Goal: Answer question/provide support: Share knowledge or assist other users

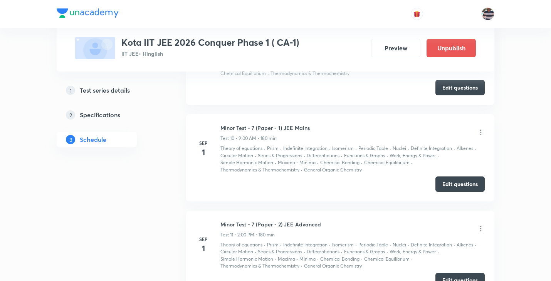
scroll to position [1307, 0]
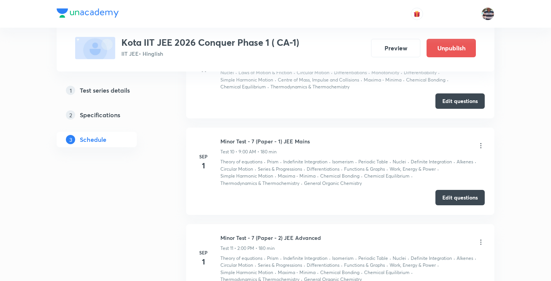
click at [483, 145] on icon at bounding box center [481, 146] width 8 height 8
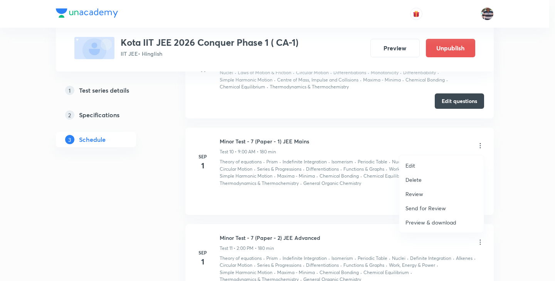
click at [426, 194] on li "Review" at bounding box center [441, 194] width 84 height 14
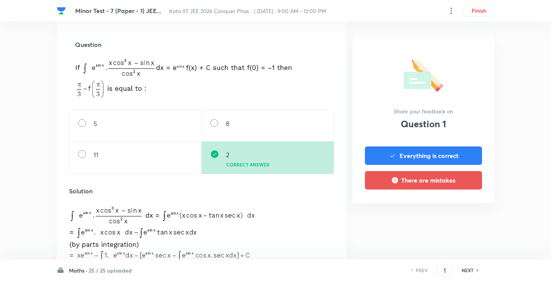
scroll to position [267, 0]
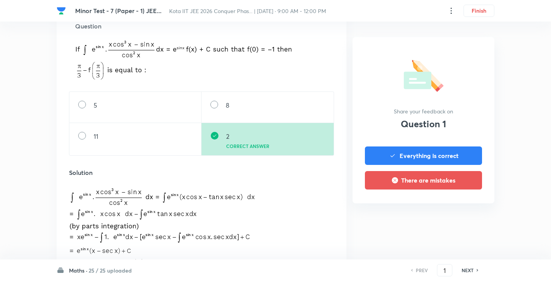
click at [468, 271] on h6 "NEXT" at bounding box center [467, 270] width 12 height 7
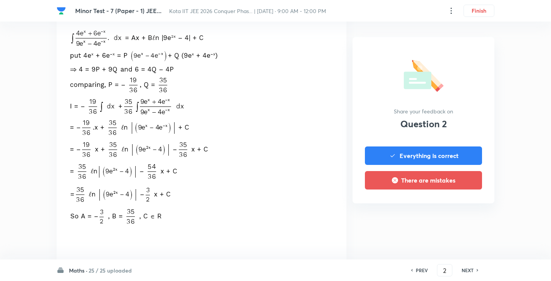
scroll to position [411, 0]
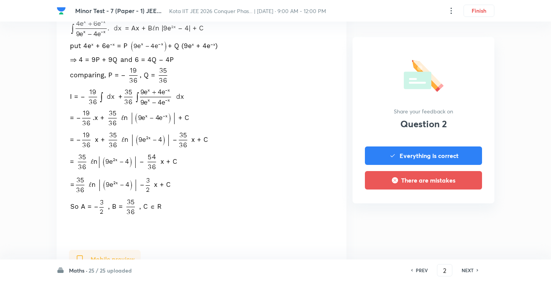
click at [471, 273] on h6 "NEXT" at bounding box center [467, 270] width 12 height 7
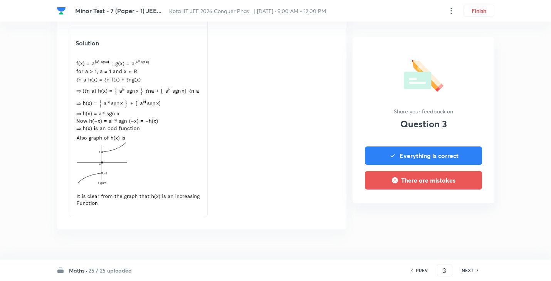
scroll to position [867, 0]
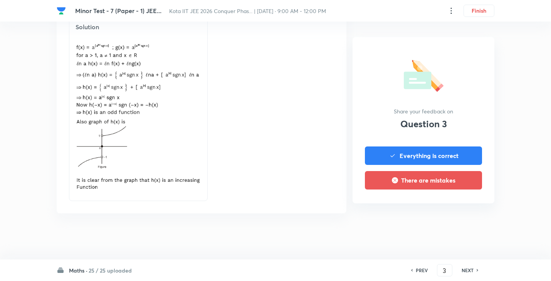
drag, startPoint x: 472, startPoint y: 271, endPoint x: 462, endPoint y: 266, distance: 12.2
click at [472, 271] on h6 "NEXT" at bounding box center [467, 270] width 12 height 7
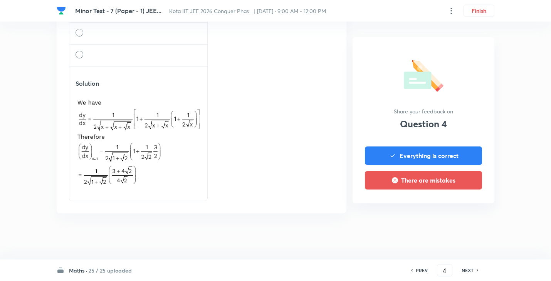
scroll to position [779, 0]
click at [475, 273] on div "NEXT" at bounding box center [468, 270] width 20 height 7
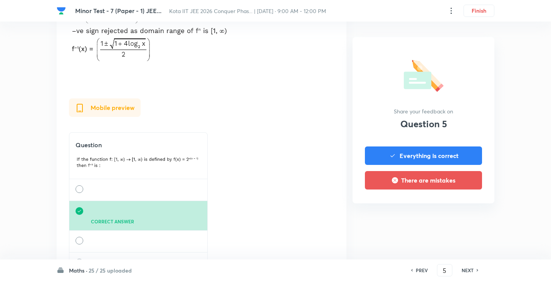
scroll to position [411, 0]
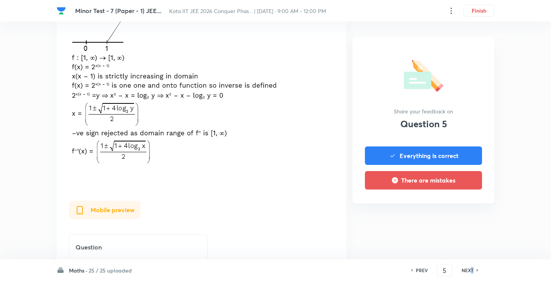
click at [472, 270] on h6 "NEXT" at bounding box center [467, 270] width 12 height 7
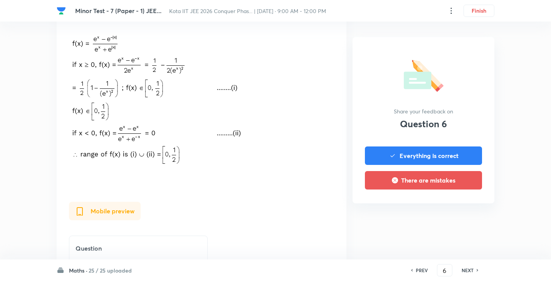
click at [468, 268] on h6 "NEXT" at bounding box center [467, 270] width 12 height 7
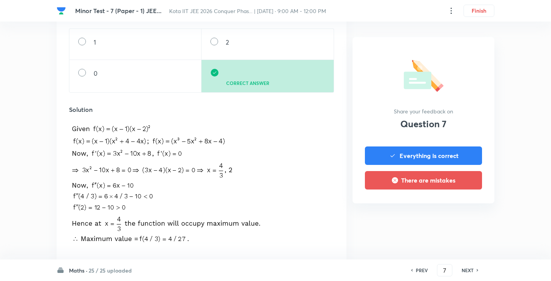
scroll to position [308, 0]
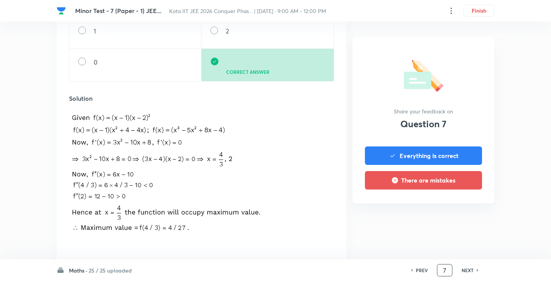
drag, startPoint x: 471, startPoint y: 271, endPoint x: 447, endPoint y: 269, distance: 23.6
click at [468, 272] on h6 "NEXT" at bounding box center [467, 270] width 12 height 7
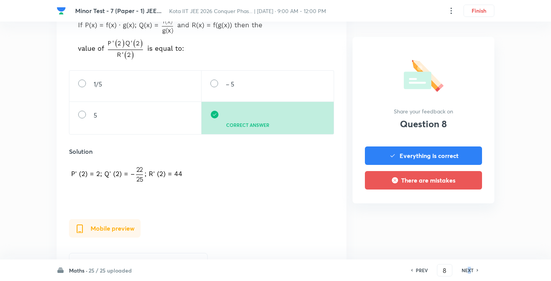
scroll to position [513, 0]
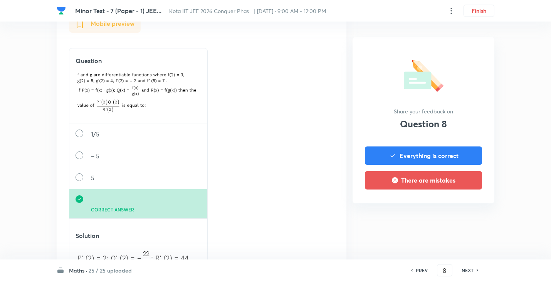
click at [477, 270] on icon at bounding box center [477, 271] width 2 height 4
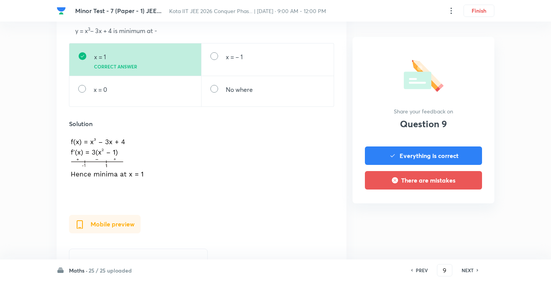
scroll to position [308, 0]
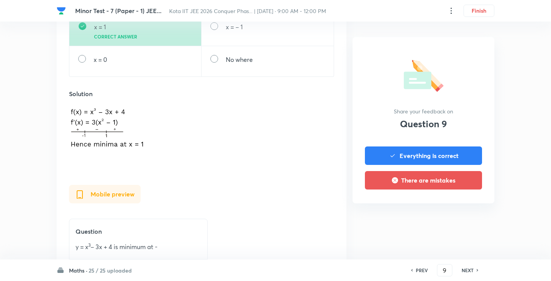
click at [476, 270] on div "NEXT" at bounding box center [468, 270] width 20 height 7
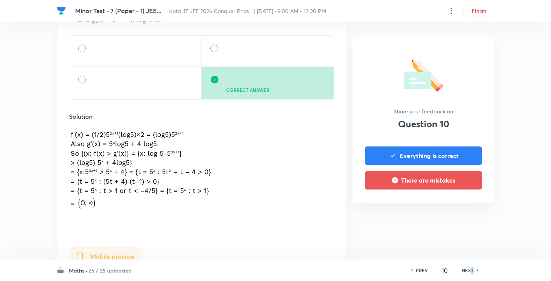
click at [472, 271] on h6 "NEXT" at bounding box center [467, 270] width 12 height 7
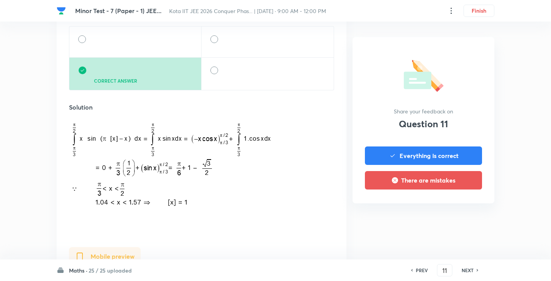
click at [467, 271] on h6 "NEXT" at bounding box center [467, 270] width 12 height 7
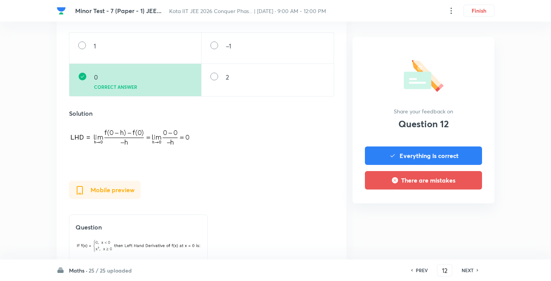
click at [468, 269] on h6 "NEXT" at bounding box center [467, 270] width 12 height 7
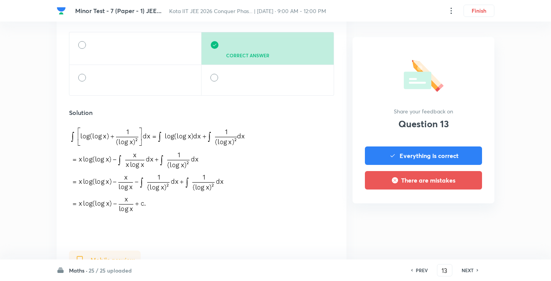
click at [472, 269] on h6 "NEXT" at bounding box center [467, 270] width 12 height 7
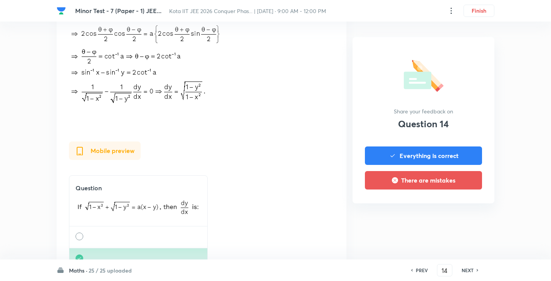
scroll to position [411, 0]
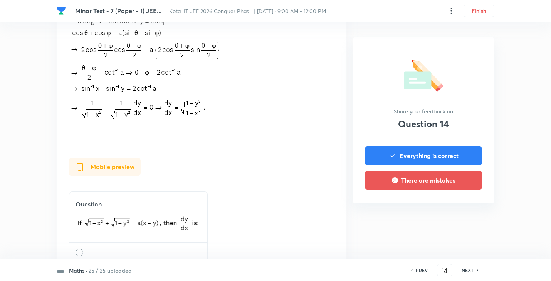
click at [478, 268] on div "NEXT" at bounding box center [468, 270] width 20 height 7
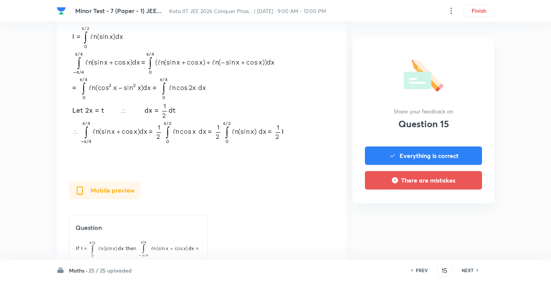
click at [469, 270] on h6 "NEXT" at bounding box center [467, 270] width 12 height 7
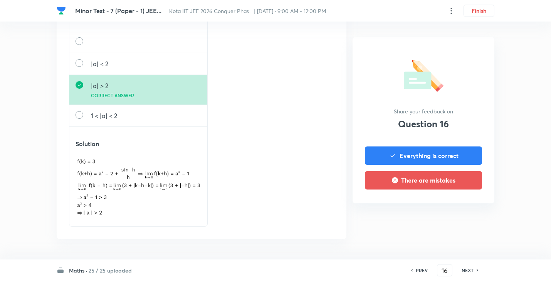
scroll to position [638, 0]
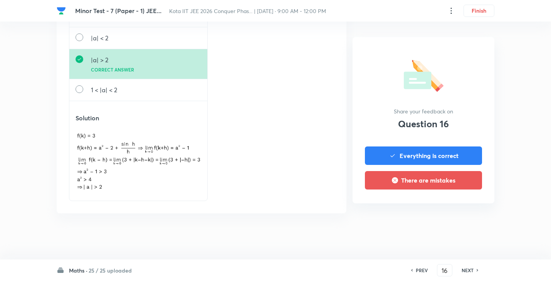
click at [476, 269] on div "NEXT" at bounding box center [468, 270] width 20 height 7
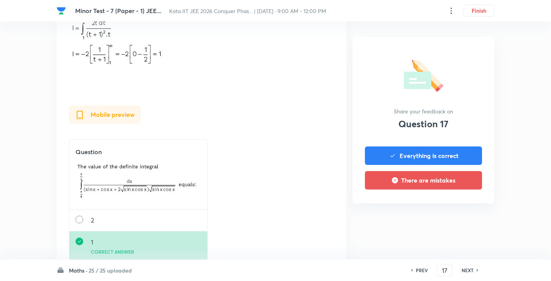
scroll to position [513, 0]
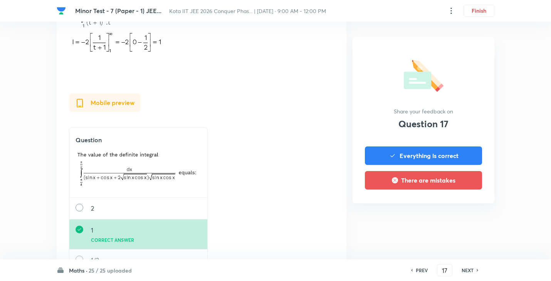
click at [470, 270] on h6 "NEXT" at bounding box center [467, 270] width 12 height 7
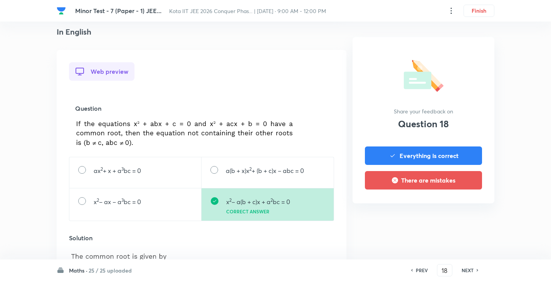
scroll to position [206, 0]
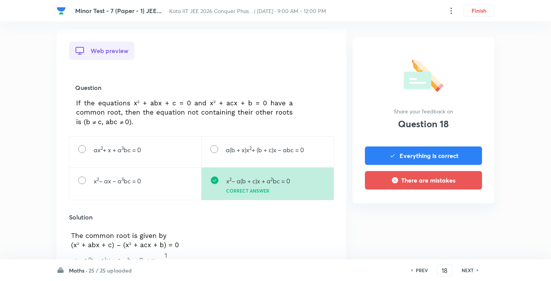
drag, startPoint x: 114, startPoint y: 94, endPoint x: 175, endPoint y: 116, distance: 64.8
click at [175, 116] on div "Question" at bounding box center [201, 105] width 265 height 61
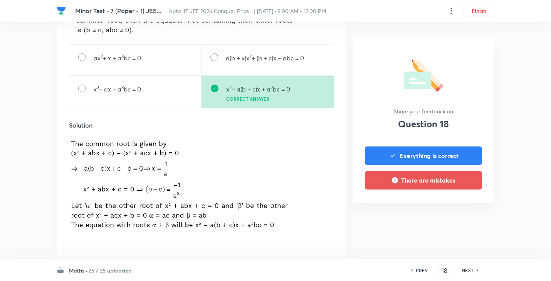
scroll to position [308, 0]
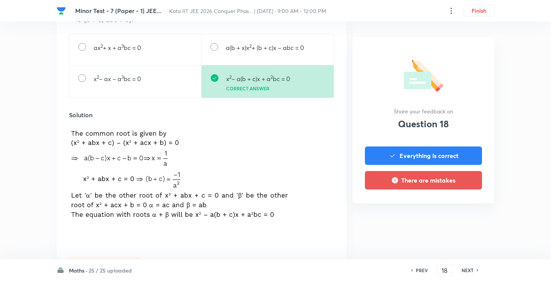
drag, startPoint x: 22, startPoint y: 178, endPoint x: 182, endPoint y: 175, distance: 159.8
click at [180, 175] on div "[MEDICAL_DATA] - 7 (Paper - 1) JEE... Kota [GEOGRAPHIC_DATA] JEE 2026 Conquer P…" at bounding box center [275, 151] width 551 height 845
drag, startPoint x: 108, startPoint y: 101, endPoint x: 178, endPoint y: 111, distance: 70.5
click at [163, 111] on div "Web preview Question ax 2 + x + a 3 bc = 0 a(b + x)x 2 + (b + c)x – abc = 0 x 2…" at bounding box center [201, 82] width 265 height 287
drag, startPoint x: 125, startPoint y: 62, endPoint x: 139, endPoint y: 72, distance: 16.9
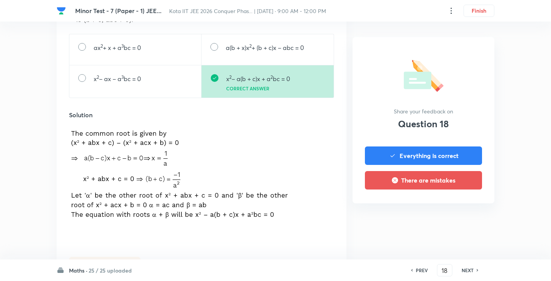
click at [134, 65] on div "ax 2 + x + a 3 bc = 0" at bounding box center [135, 49] width 132 height 31
drag, startPoint x: 115, startPoint y: 82, endPoint x: 167, endPoint y: 78, distance: 51.8
click at [165, 79] on div "x 2 – ax – a 3 bc = 0" at bounding box center [135, 81] width 132 height 33
drag, startPoint x: 112, startPoint y: 46, endPoint x: 178, endPoint y: 40, distance: 66.1
click at [175, 40] on div "ax 2 + x + a 3 bc = 0" at bounding box center [135, 49] width 132 height 31
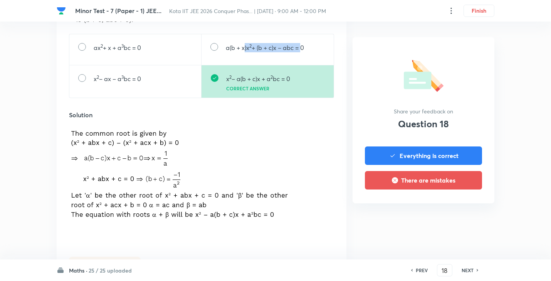
drag, startPoint x: 243, startPoint y: 45, endPoint x: 260, endPoint y: 69, distance: 29.2
click at [303, 46] on p "a(b + x)x 2 + (b + c)x – abc = 0" at bounding box center [265, 47] width 78 height 9
drag, startPoint x: 85, startPoint y: 43, endPoint x: 157, endPoint y: 66, distance: 75.1
click at [157, 65] on div "ax 2 + x + a 3 bc = 0" at bounding box center [135, 49] width 132 height 31
drag, startPoint x: 226, startPoint y: 42, endPoint x: 290, endPoint y: 61, distance: 66.0
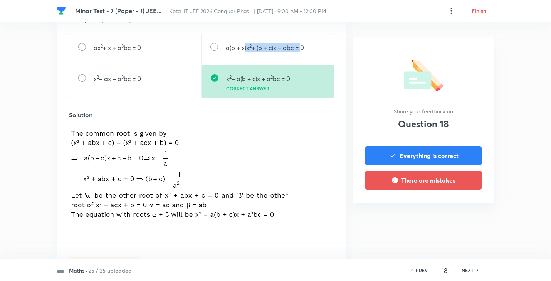
click at [290, 61] on div "a(b + x)x 2 + (b + c)x – abc = 0" at bounding box center [267, 49] width 132 height 31
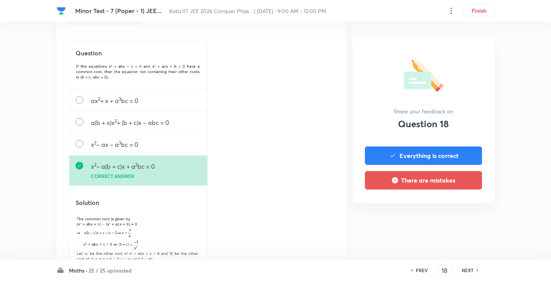
scroll to position [662, 0]
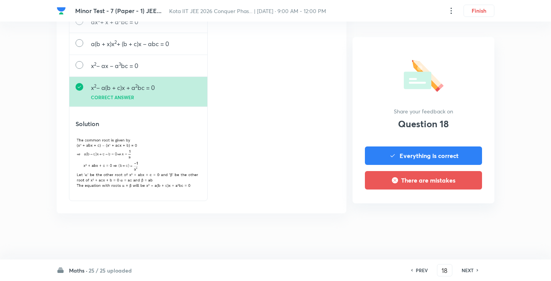
click at [475, 269] on div "NEXT" at bounding box center [468, 270] width 20 height 7
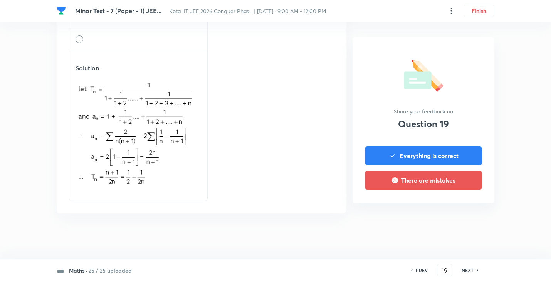
scroll to position [821, 0]
click at [475, 274] on div "NEXT" at bounding box center [468, 270] width 20 height 7
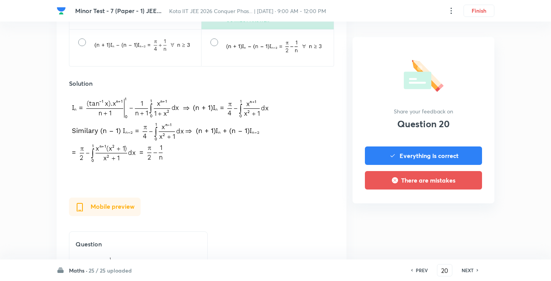
scroll to position [411, 0]
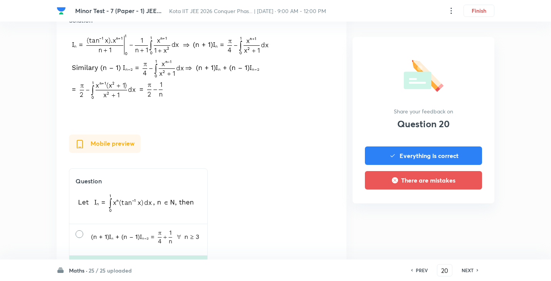
drag, startPoint x: 473, startPoint y: 265, endPoint x: 471, endPoint y: 268, distance: 4.1
click at [473, 267] on div "PREV 20 ​ NEXT" at bounding box center [444, 271] width 99 height 12
click at [471, 269] on h6 "NEXT" at bounding box center [467, 270] width 12 height 7
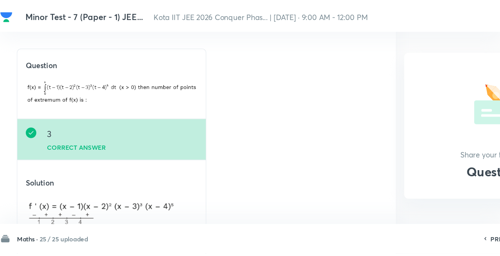
scroll to position [466, 0]
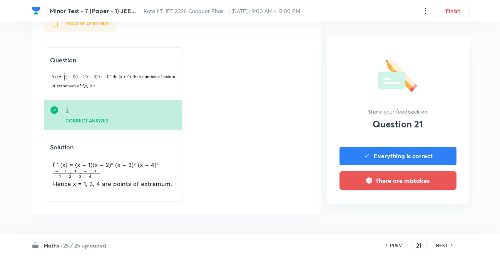
click at [443, 242] on h6 "NEXT" at bounding box center [442, 245] width 12 height 7
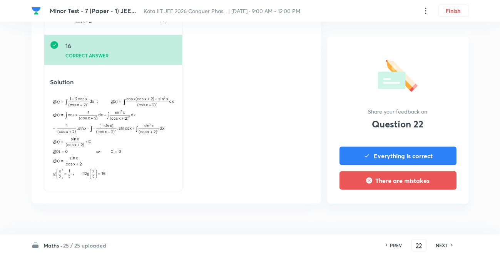
scroll to position [635, 0]
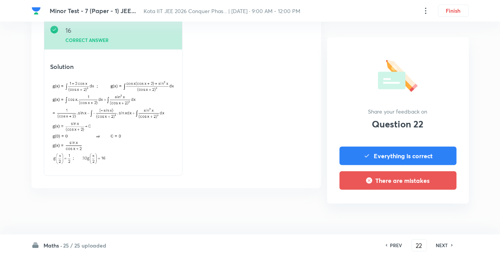
click at [437, 246] on h6 "NEXT" at bounding box center [442, 245] width 12 height 7
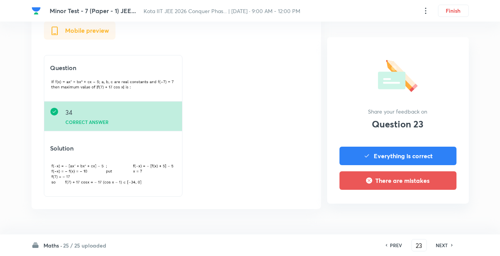
scroll to position [477, 0]
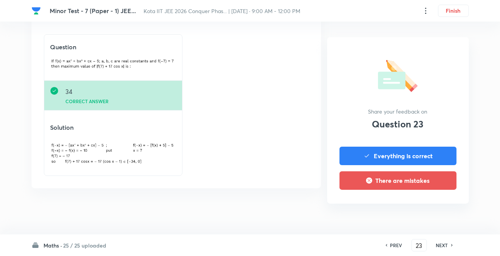
click at [451, 242] on div "NEXT" at bounding box center [443, 245] width 20 height 7
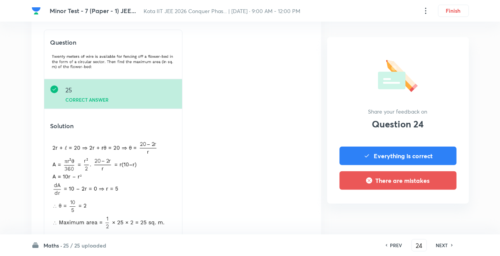
scroll to position [628, 0]
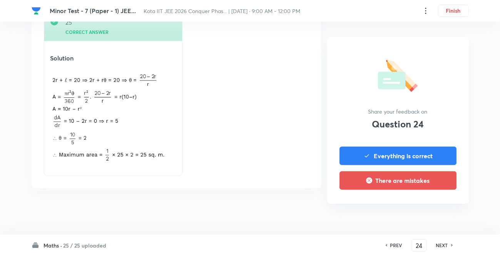
click at [446, 242] on h6 "NEXT" at bounding box center [442, 245] width 12 height 7
type input "25"
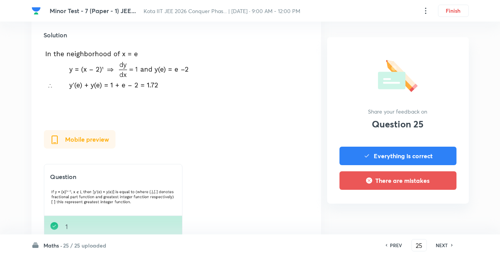
scroll to position [326, 0]
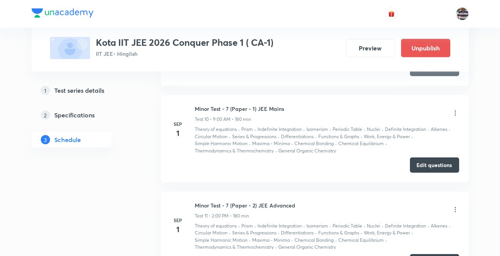
scroll to position [1434, 0]
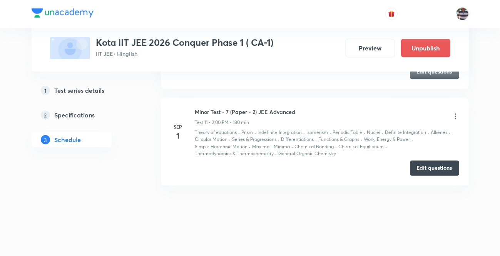
click at [454, 116] on icon at bounding box center [456, 116] width 8 height 8
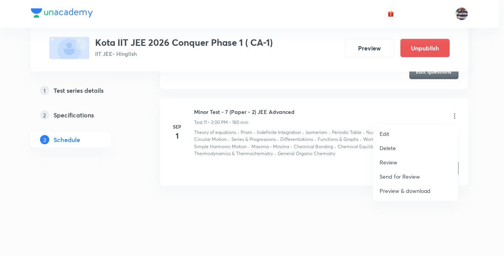
click at [400, 162] on li "Review" at bounding box center [416, 162] width 84 height 14
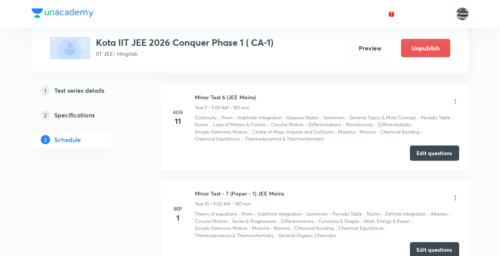
scroll to position [1340, 0]
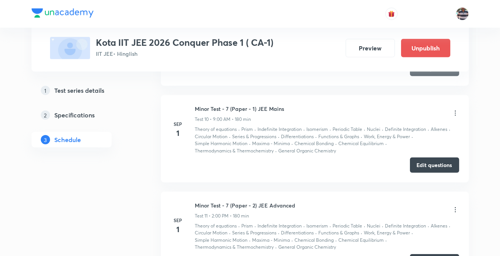
click at [457, 106] on div "[MEDICAL_DATA] - 7 (Paper - 1) JEE Mains Test 10 • 9:00 AM • 180 min" at bounding box center [327, 114] width 264 height 18
click at [455, 110] on icon at bounding box center [456, 113] width 8 height 8
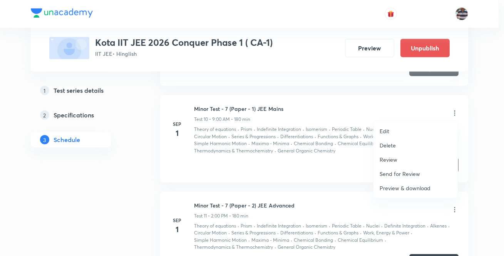
click at [407, 161] on li "Review" at bounding box center [416, 159] width 84 height 14
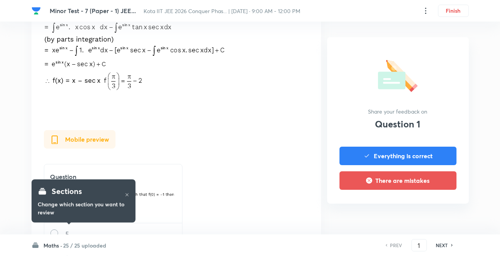
scroll to position [467, 0]
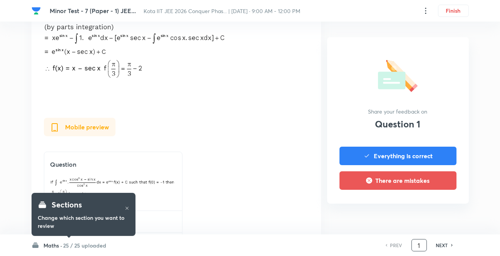
click at [420, 248] on input "1" at bounding box center [419, 245] width 15 height 13
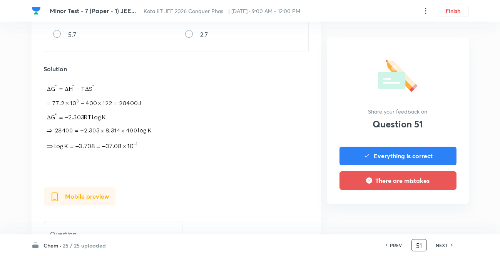
scroll to position [374, 0]
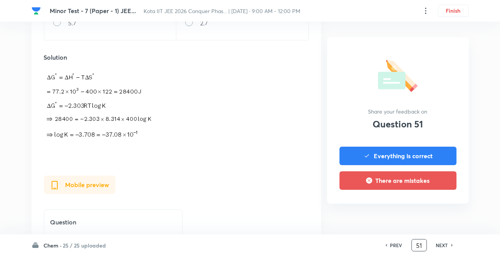
click at [437, 244] on h6 "NEXT" at bounding box center [442, 245] width 12 height 7
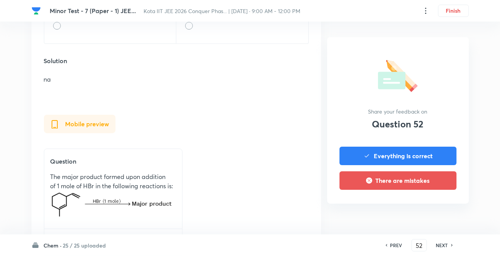
click at [449, 245] on div "NEXT" at bounding box center [443, 245] width 20 height 7
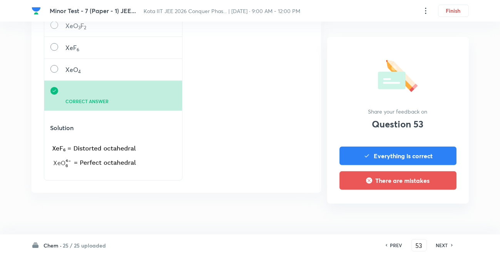
scroll to position [560, 0]
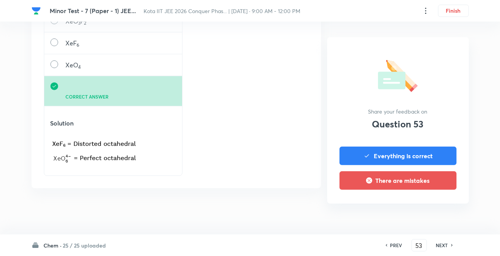
click at [437, 245] on h6 "NEXT" at bounding box center [442, 245] width 12 height 7
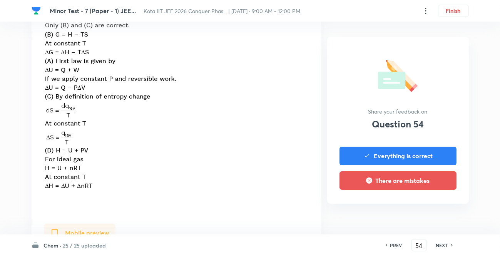
scroll to position [560, 0]
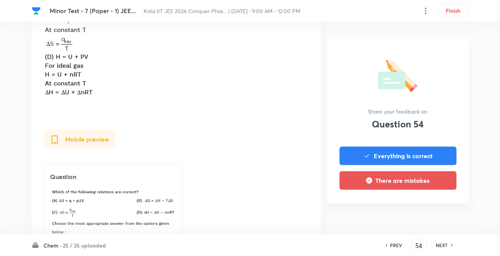
click at [441, 243] on h6 "NEXT" at bounding box center [442, 245] width 12 height 7
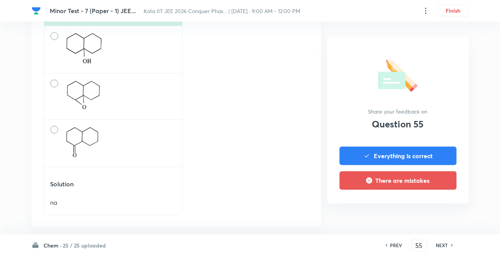
scroll to position [727, 0]
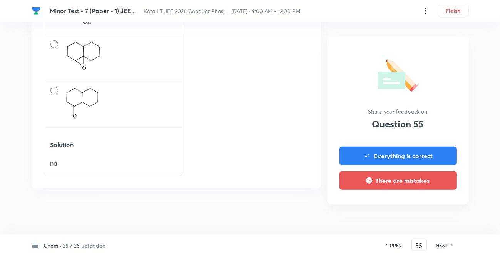
click at [447, 244] on h6 "NEXT" at bounding box center [442, 245] width 12 height 7
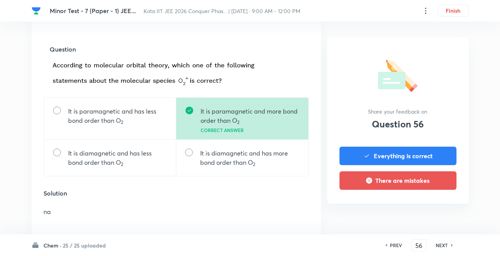
scroll to position [280, 0]
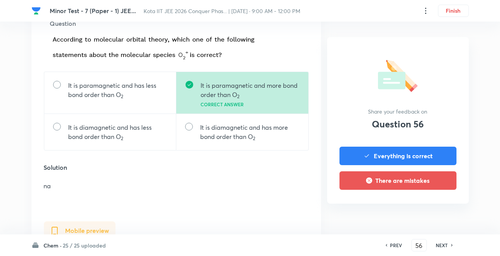
click at [446, 243] on h6 "NEXT" at bounding box center [442, 245] width 12 height 7
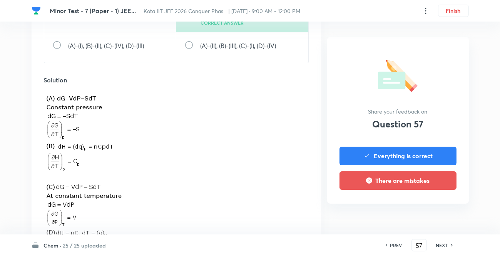
scroll to position [560, 0]
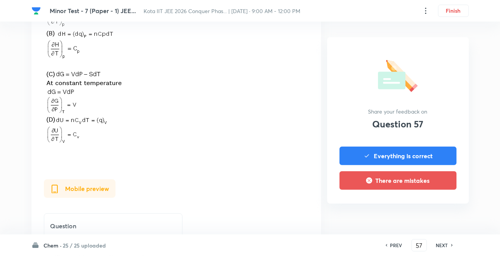
click at [439, 243] on h6 "NEXT" at bounding box center [442, 245] width 12 height 7
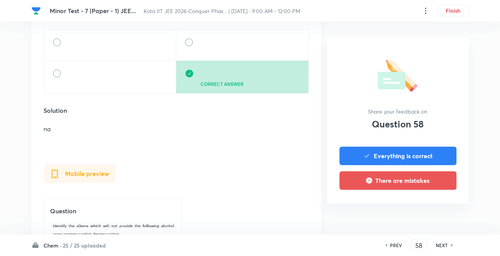
scroll to position [374, 0]
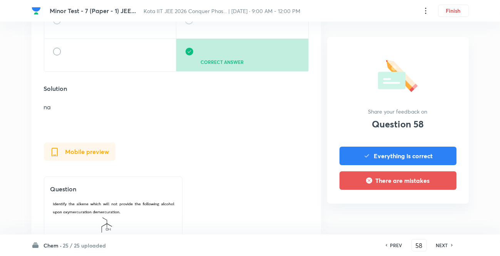
click at [442, 242] on h6 "NEXT" at bounding box center [442, 245] width 12 height 7
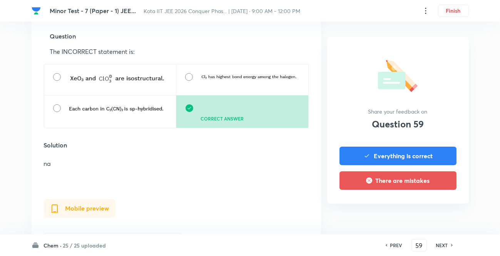
scroll to position [280, 0]
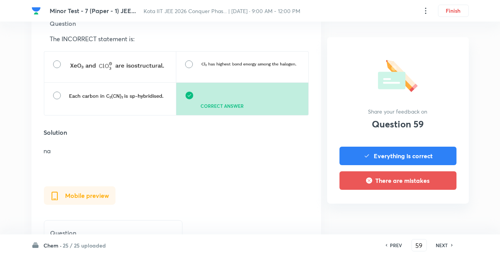
click at [188, 146] on div "Solution na" at bounding box center [176, 142] width 265 height 28
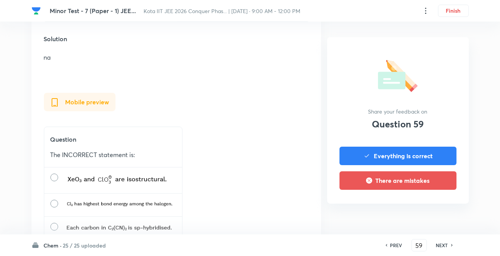
click at [445, 245] on h6 "NEXT" at bounding box center [442, 245] width 12 height 7
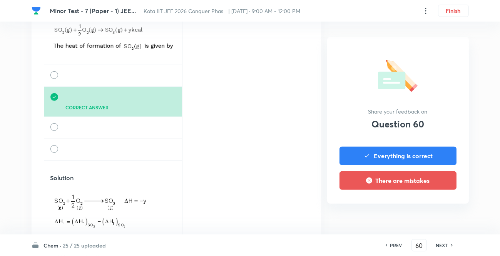
scroll to position [789, 0]
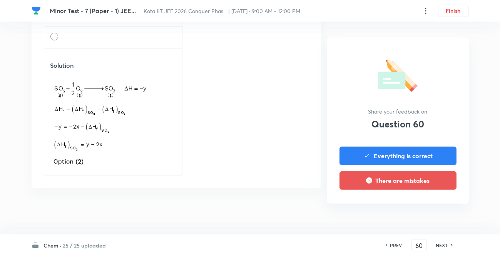
click at [447, 243] on h6 "NEXT" at bounding box center [442, 245] width 12 height 7
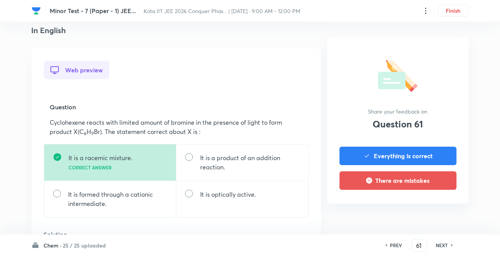
scroll to position [280, 0]
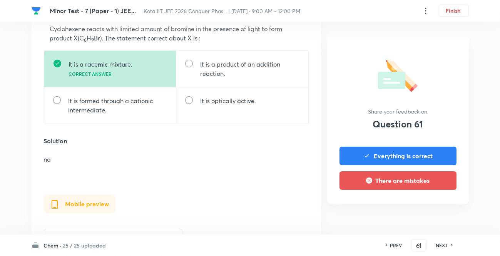
click at [438, 245] on h6 "NEXT" at bounding box center [442, 245] width 12 height 7
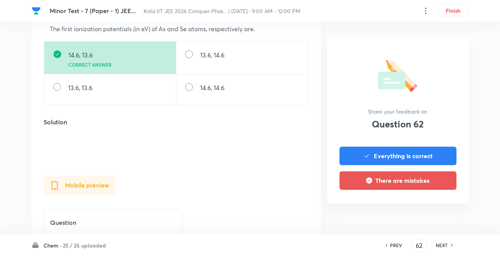
click at [433, 246] on div "NEXT" at bounding box center [443, 245] width 20 height 7
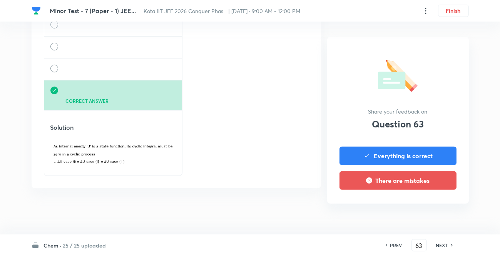
scroll to position [640, 0]
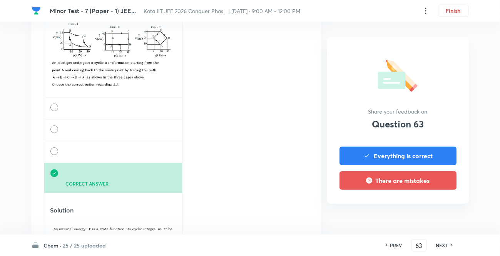
click at [444, 242] on h6 "NEXT" at bounding box center [442, 245] width 12 height 7
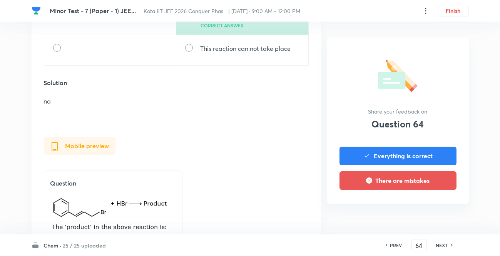
scroll to position [374, 0]
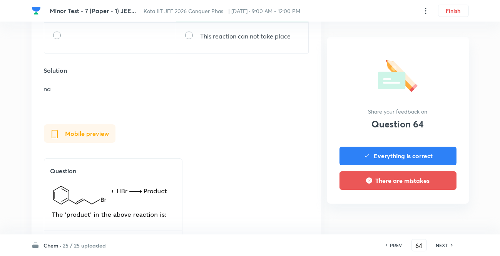
click at [442, 244] on h6 "NEXT" at bounding box center [442, 245] width 12 height 7
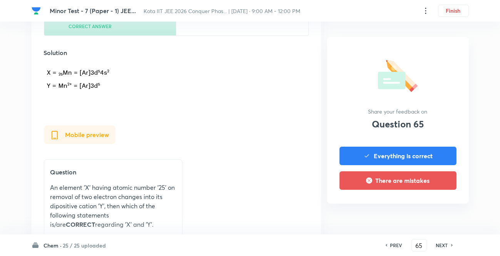
scroll to position [466, 0]
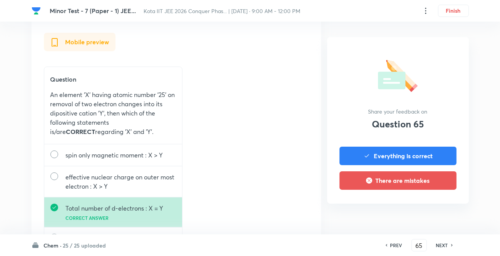
click at [439, 243] on h6 "NEXT" at bounding box center [442, 245] width 12 height 7
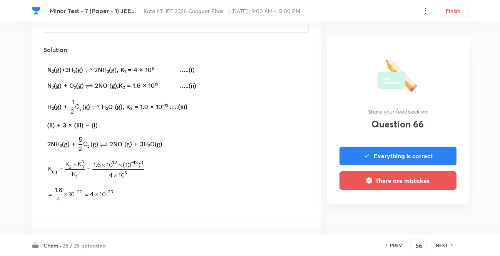
scroll to position [560, 0]
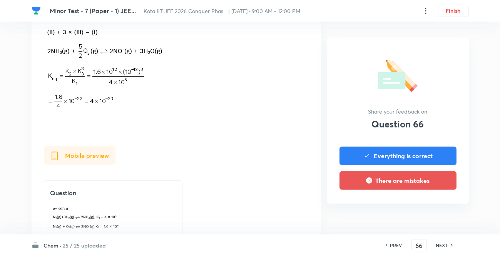
click at [439, 247] on h6 "NEXT" at bounding box center [442, 245] width 12 height 7
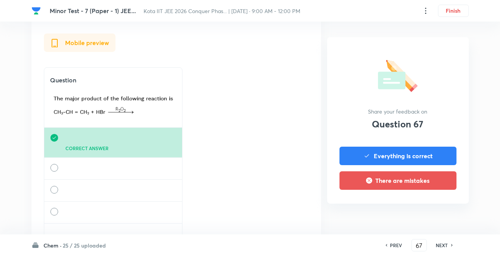
scroll to position [467, 0]
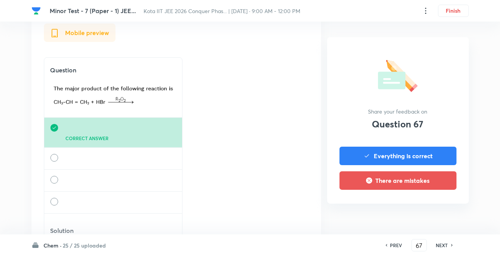
click at [441, 241] on div "PREV 67 ​ NEXT" at bounding box center [419, 245] width 99 height 12
click at [443, 245] on h6 "NEXT" at bounding box center [442, 245] width 12 height 7
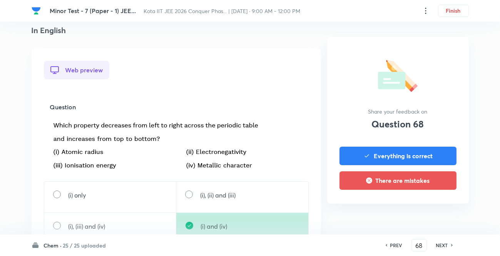
scroll to position [280, 0]
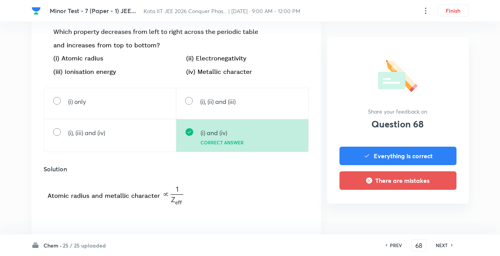
click at [446, 244] on h6 "NEXT" at bounding box center [442, 245] width 12 height 7
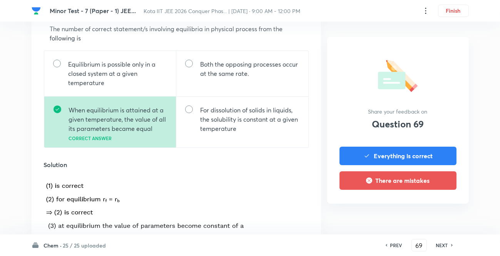
click at [437, 246] on h6 "NEXT" at bounding box center [442, 245] width 12 height 7
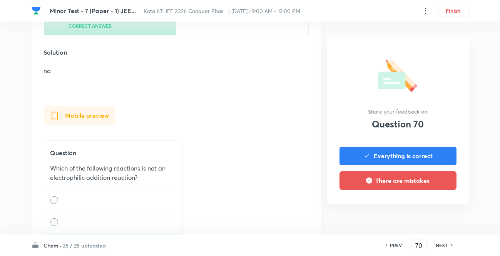
scroll to position [374, 0]
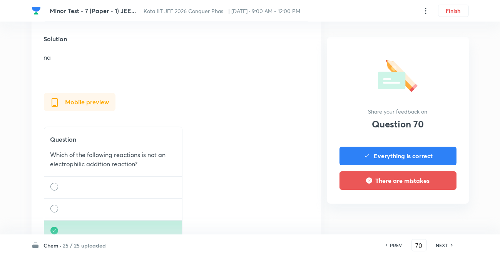
drag, startPoint x: 443, startPoint y: 241, endPoint x: 433, endPoint y: 237, distance: 11.0
click at [442, 242] on h6 "NEXT" at bounding box center [442, 245] width 12 height 7
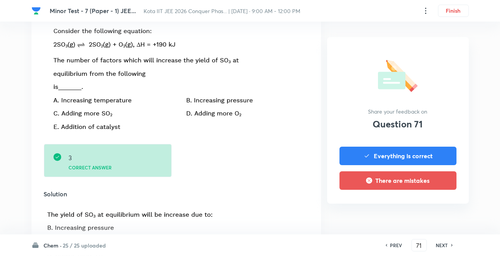
scroll to position [647, 0]
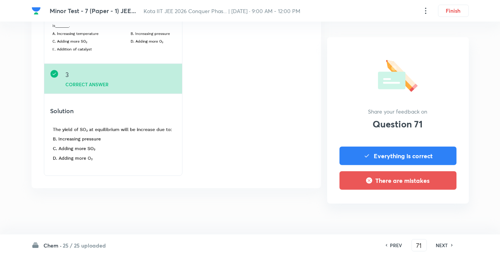
click at [447, 246] on h6 "NEXT" at bounding box center [442, 245] width 12 height 7
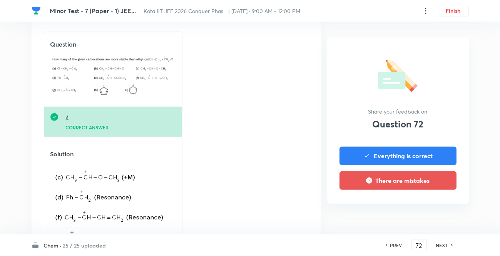
scroll to position [653, 0]
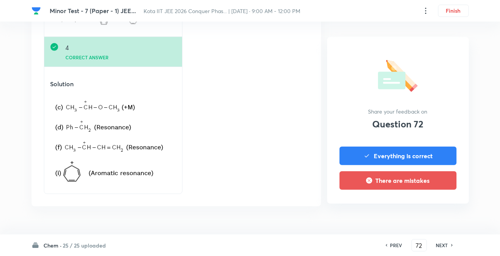
click at [447, 240] on div "PREV 72 ​ NEXT" at bounding box center [419, 245] width 99 height 12
click at [441, 243] on h6 "NEXT" at bounding box center [442, 245] width 12 height 7
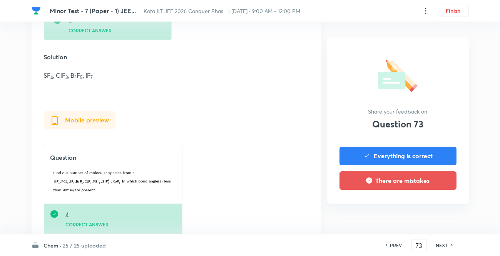
scroll to position [374, 0]
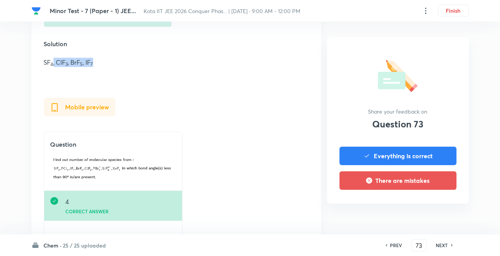
drag, startPoint x: 52, startPoint y: 58, endPoint x: 104, endPoint y: 62, distance: 52.5
click at [104, 62] on p "SF 4 , ClF 3 , BrF 5 , IF 7" at bounding box center [176, 62] width 265 height 9
click at [131, 77] on div "Web preview Question 4 Correct answer Solution SF 4 , ClF 3 , BrF 5 , IF 7 Mobi…" at bounding box center [177, 76] width 290 height 410
click at [446, 245] on h6 "NEXT" at bounding box center [442, 245] width 12 height 7
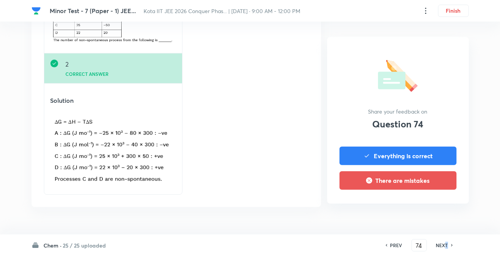
scroll to position [579, 0]
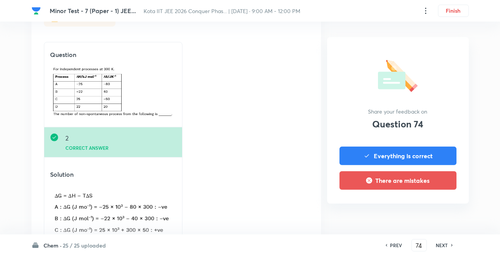
click at [439, 243] on h6 "NEXT" at bounding box center [442, 245] width 12 height 7
type input "75"
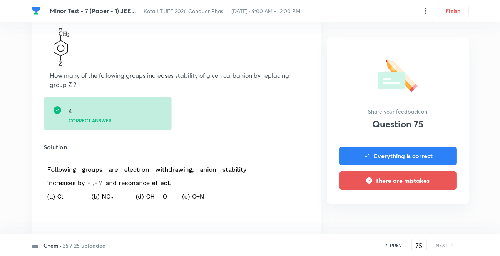
scroll to position [187, 0]
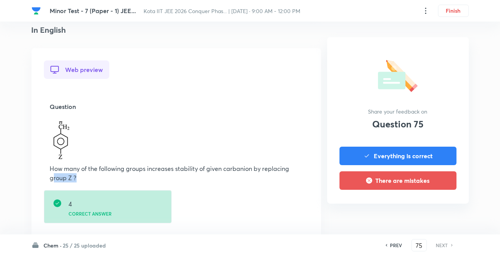
drag, startPoint x: 52, startPoint y: 183, endPoint x: 137, endPoint y: 182, distance: 84.3
click at [136, 182] on div "Question How many of the following groups increases stability of given carbanio…" at bounding box center [176, 142] width 265 height 96
drag, startPoint x: 164, startPoint y: 179, endPoint x: 172, endPoint y: 178, distance: 8.5
click at [164, 179] on p "How many of the following groups increases stability of given carbanion by repl…" at bounding box center [176, 173] width 253 height 18
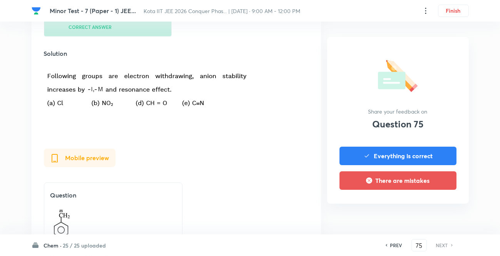
scroll to position [280, 0]
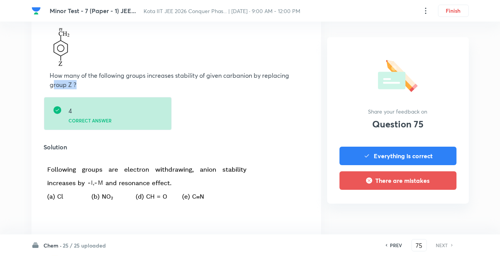
click at [92, 90] on div "Question How many of the following groups increases stability of given carbanio…" at bounding box center [176, 49] width 265 height 96
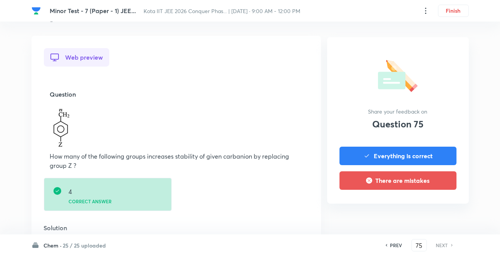
scroll to position [187, 0]
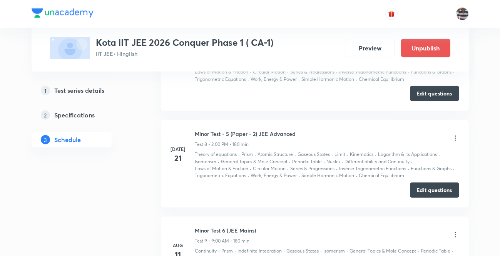
scroll to position [1434, 0]
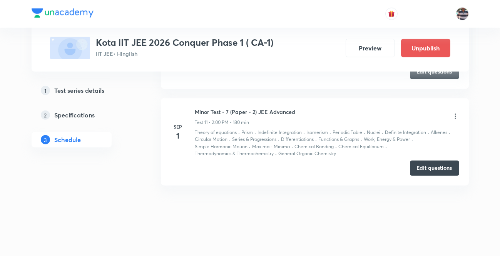
click at [458, 112] on icon at bounding box center [456, 116] width 8 height 8
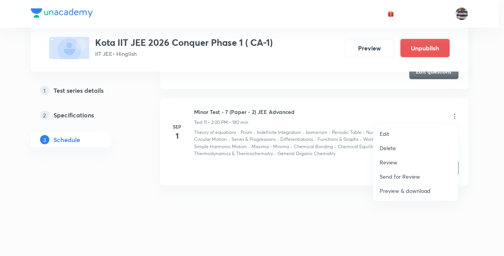
click at [394, 162] on p "Review" at bounding box center [389, 162] width 18 height 8
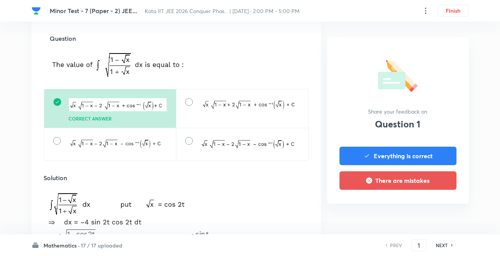
scroll to position [186, 0]
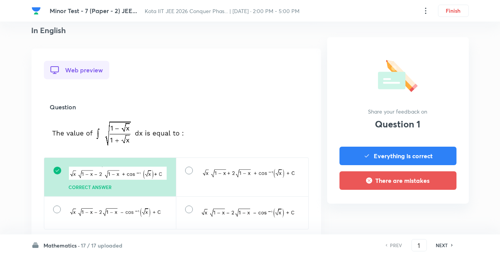
click at [439, 243] on h6 "NEXT" at bounding box center [442, 245] width 12 height 7
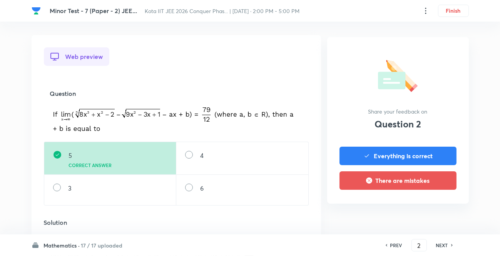
scroll to position [187, 0]
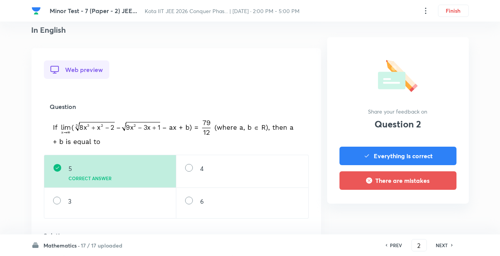
click at [440, 242] on h6 "NEXT" at bounding box center [442, 245] width 12 height 7
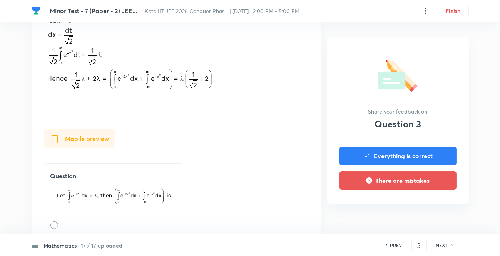
scroll to position [466, 0]
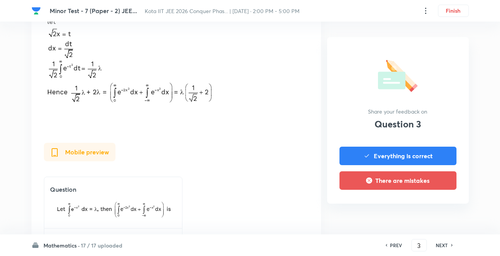
click at [440, 245] on h6 "NEXT" at bounding box center [442, 245] width 12 height 7
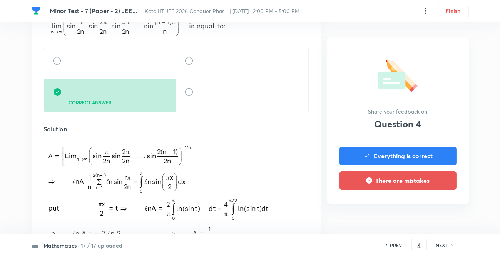
scroll to position [374, 0]
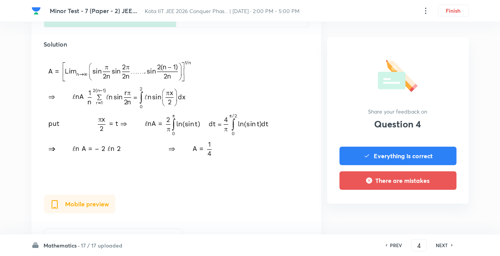
click at [440, 242] on h6 "NEXT" at bounding box center [442, 245] width 12 height 7
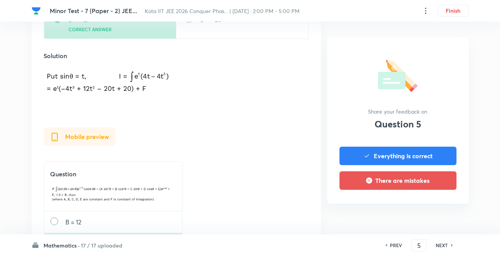
click at [439, 243] on h6 "NEXT" at bounding box center [442, 245] width 12 height 7
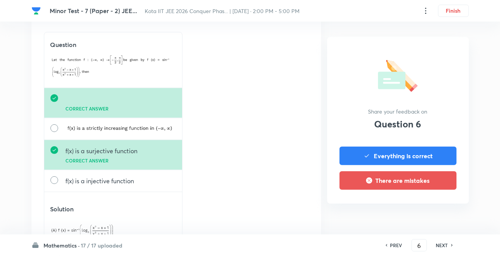
scroll to position [747, 0]
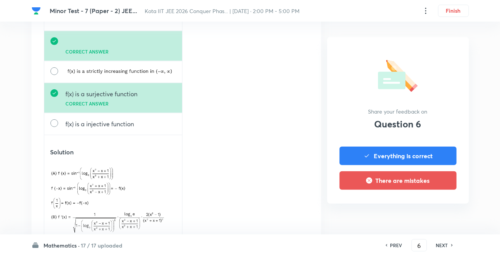
drag, startPoint x: 447, startPoint y: 243, endPoint x: 443, endPoint y: 235, distance: 9.5
click at [447, 243] on h6 "NEXT" at bounding box center [442, 245] width 12 height 7
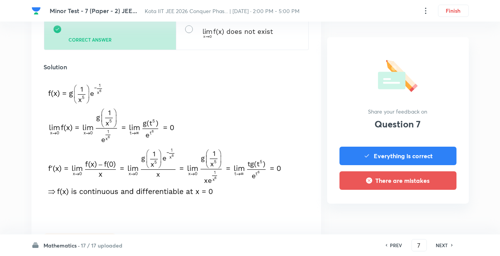
scroll to position [560, 0]
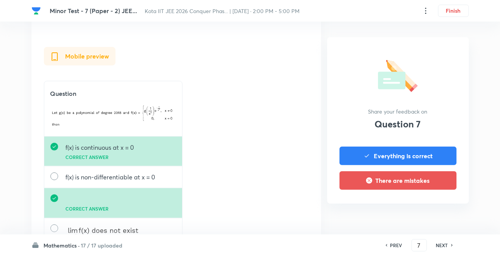
click at [444, 246] on h6 "NEXT" at bounding box center [442, 245] width 12 height 7
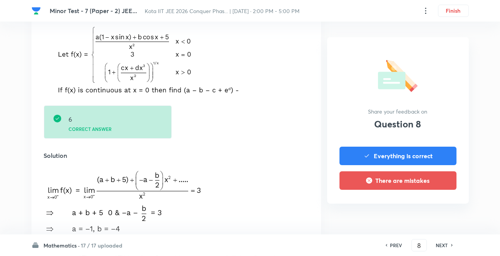
scroll to position [374, 0]
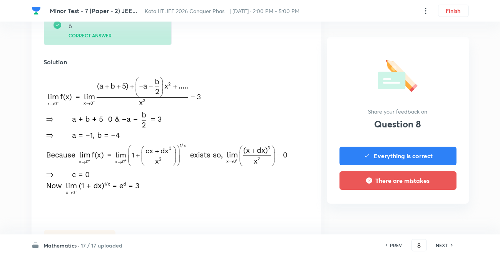
click at [442, 247] on h6 "NEXT" at bounding box center [442, 245] width 12 height 7
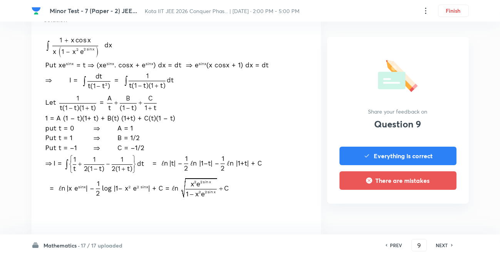
drag, startPoint x: 441, startPoint y: 245, endPoint x: 345, endPoint y: 226, distance: 98.1
click at [441, 245] on h6 "NEXT" at bounding box center [442, 245] width 12 height 7
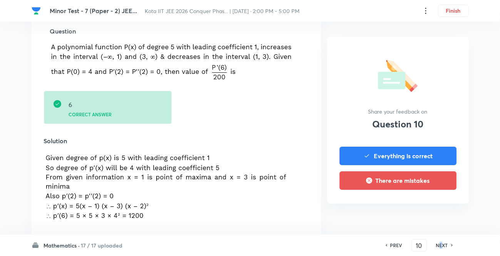
scroll to position [280, 0]
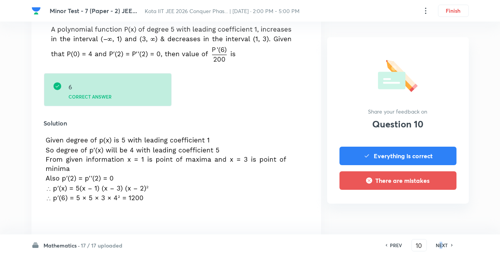
click at [442, 245] on h6 "NEXT" at bounding box center [442, 245] width 12 height 7
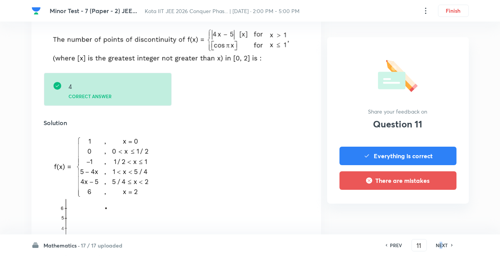
scroll to position [374, 0]
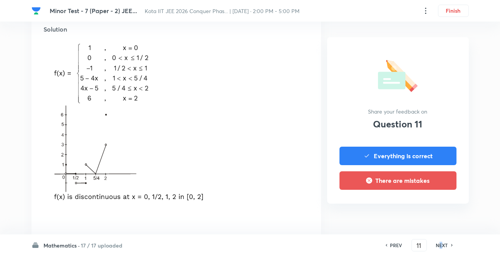
click at [443, 242] on h6 "NEXT" at bounding box center [442, 245] width 12 height 7
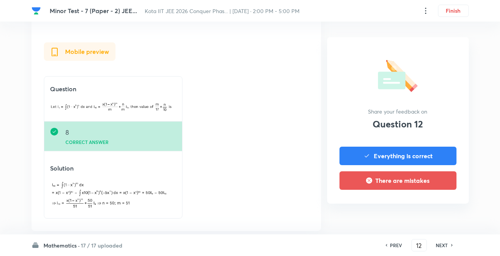
scroll to position [466, 0]
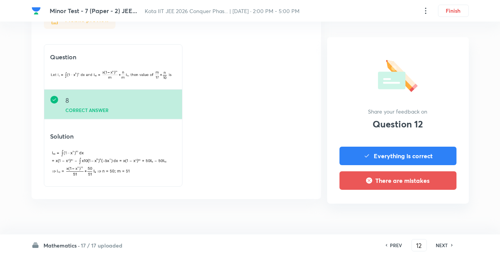
click at [447, 244] on h6 "NEXT" at bounding box center [442, 245] width 12 height 7
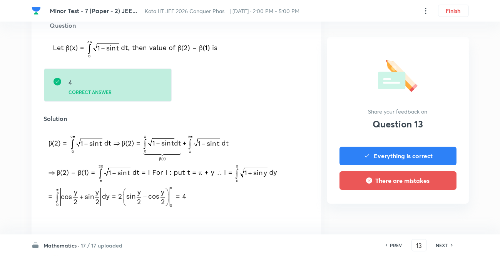
scroll to position [280, 0]
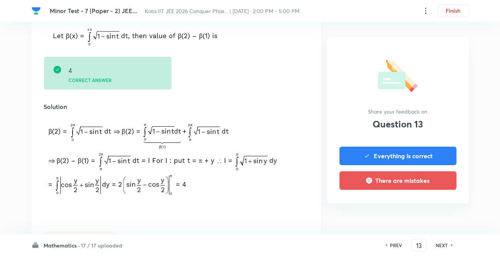
click at [441, 245] on h6 "NEXT" at bounding box center [442, 245] width 12 height 7
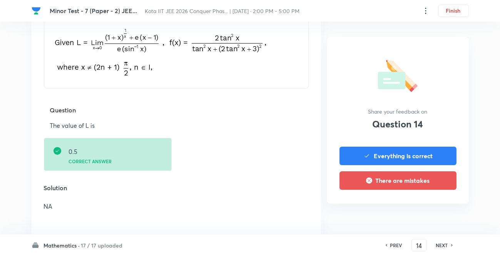
click at [437, 242] on h6 "NEXT" at bounding box center [442, 245] width 12 height 7
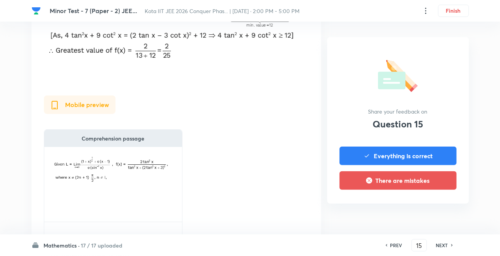
scroll to position [467, 0]
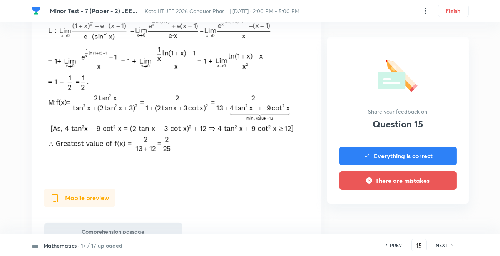
drag, startPoint x: 447, startPoint y: 243, endPoint x: 442, endPoint y: 242, distance: 4.6
click at [447, 243] on h6 "NEXT" at bounding box center [442, 245] width 12 height 7
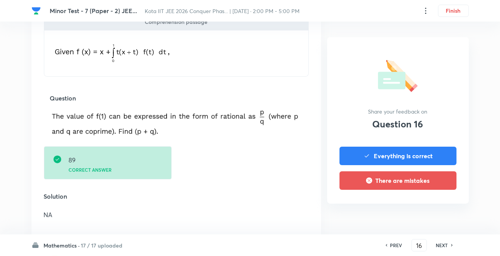
scroll to position [280, 0]
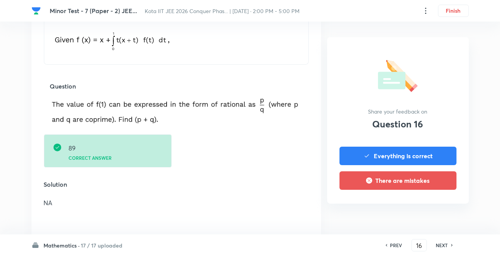
click at [437, 243] on h6 "NEXT" at bounding box center [442, 245] width 12 height 7
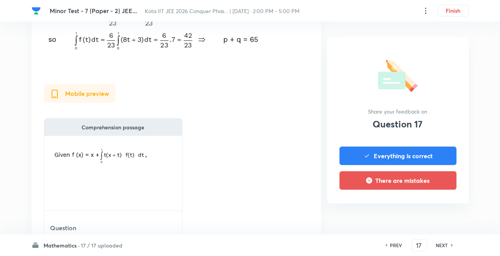
scroll to position [653, 0]
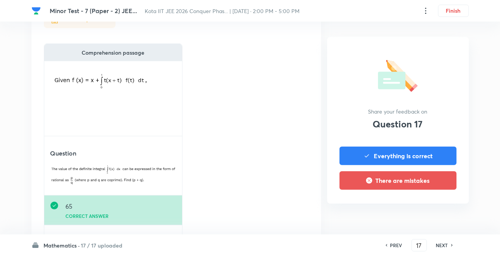
click at [388, 243] on div "PREV" at bounding box center [395, 245] width 20 height 7
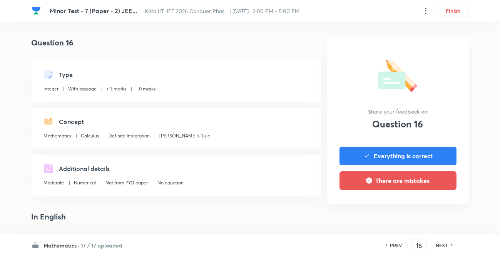
click at [388, 243] on div "PREV" at bounding box center [395, 245] width 20 height 7
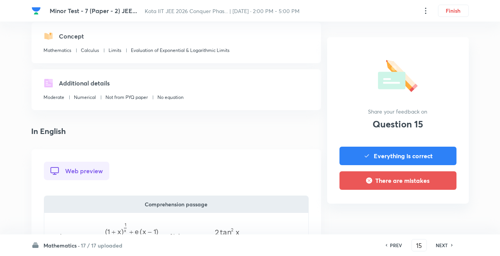
scroll to position [93, 0]
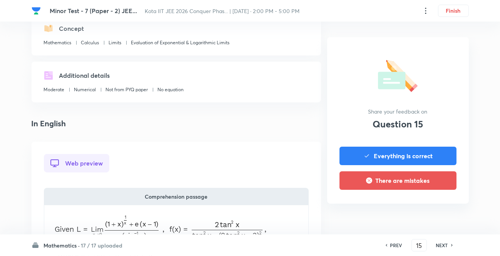
click at [389, 239] on div "PREV 15 ​ NEXT" at bounding box center [419, 245] width 99 height 12
click at [389, 241] on div "PREV 15 ​ NEXT" at bounding box center [419, 245] width 99 height 12
click at [389, 243] on div "PREV" at bounding box center [395, 245] width 20 height 7
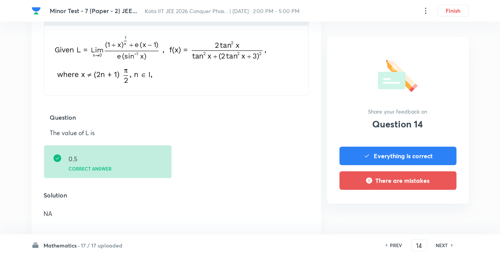
scroll to position [280, 0]
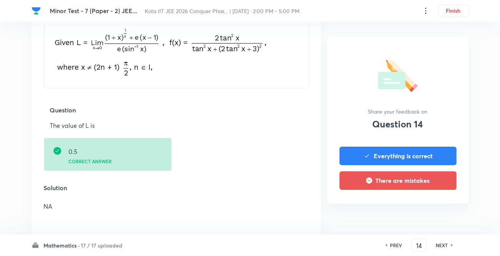
click at [444, 244] on h6 "NEXT" at bounding box center [442, 245] width 12 height 7
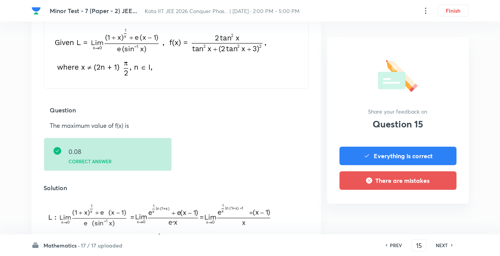
click at [443, 243] on h6 "NEXT" at bounding box center [442, 245] width 12 height 7
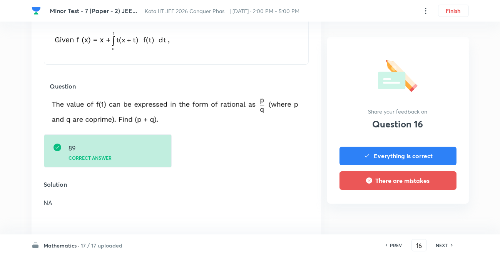
click at [446, 244] on h6 "NEXT" at bounding box center [442, 245] width 12 height 7
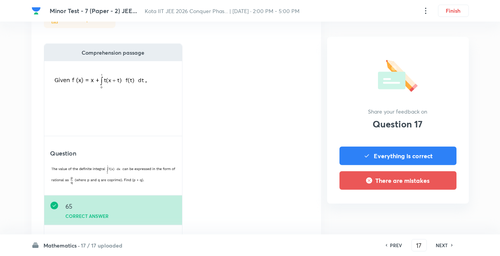
scroll to position [815, 0]
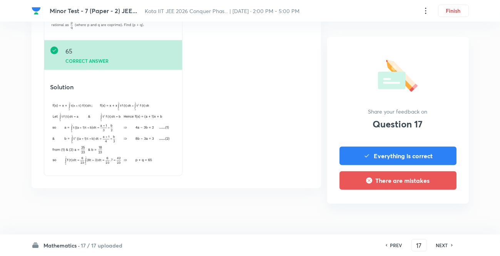
click at [71, 244] on h6 "Mathematics ·" at bounding box center [62, 245] width 36 height 8
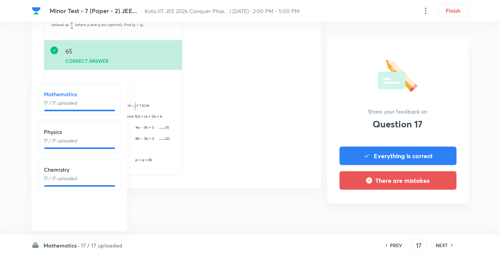
click at [55, 176] on p "17 / 17 uploaded" at bounding box center [79, 178] width 70 height 7
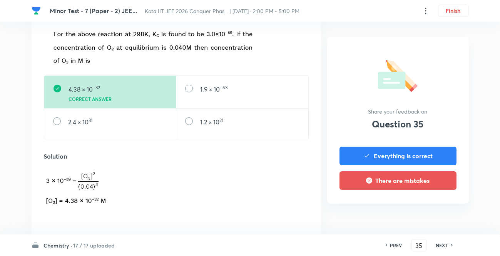
scroll to position [280, 0]
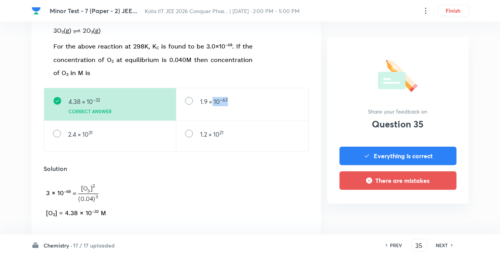
drag, startPoint x: 223, startPoint y: 93, endPoint x: 233, endPoint y: 95, distance: 10.5
click at [233, 95] on div "1.9 × 10 –63" at bounding box center [242, 104] width 132 height 33
drag, startPoint x: 209, startPoint y: 101, endPoint x: 234, endPoint y: 105, distance: 24.9
click at [234, 105] on div "1.9 × 10 –63" at bounding box center [242, 104] width 132 height 33
click at [226, 139] on div "1.2 × 10 21" at bounding box center [242, 136] width 132 height 31
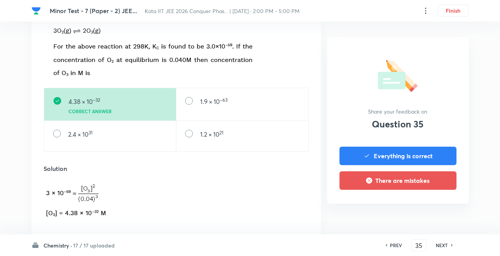
click at [436, 248] on h6 "NEXT" at bounding box center [442, 245] width 12 height 7
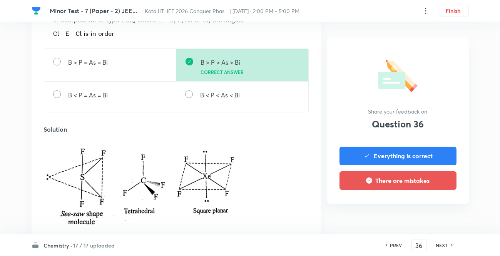
scroll to position [374, 0]
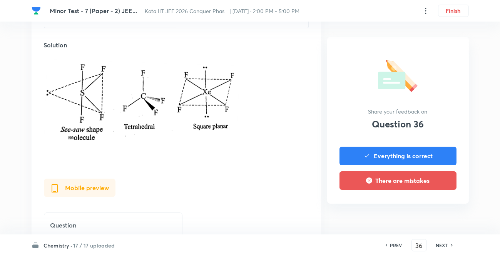
click at [440, 250] on div "PREV 36 ​ NEXT" at bounding box center [419, 245] width 99 height 12
click at [441, 242] on h6 "NEXT" at bounding box center [442, 245] width 12 height 7
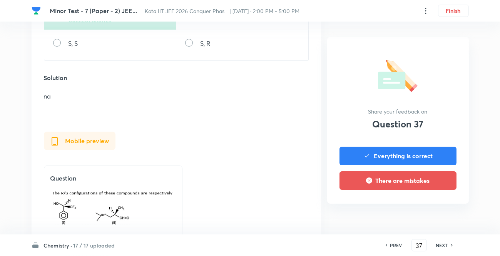
click at [436, 244] on h6 "NEXT" at bounding box center [442, 245] width 12 height 7
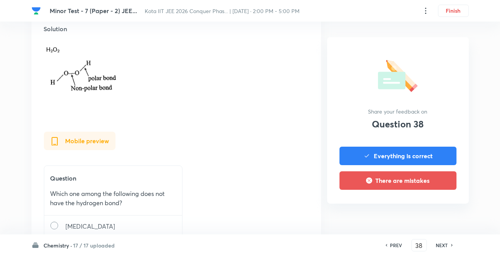
drag, startPoint x: 446, startPoint y: 244, endPoint x: 424, endPoint y: 227, distance: 28.0
click at [445, 244] on h6 "NEXT" at bounding box center [442, 245] width 12 height 7
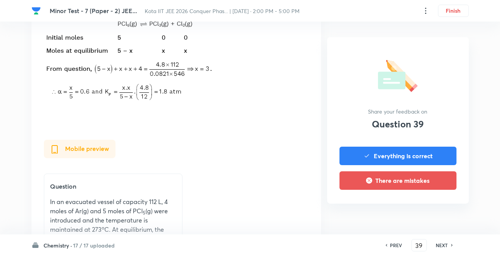
scroll to position [466, 0]
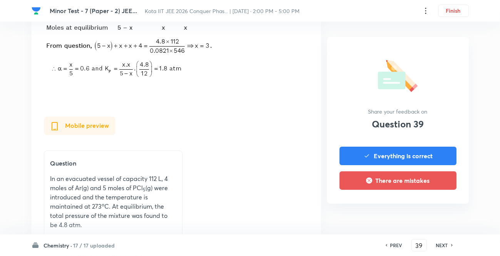
click at [448, 245] on div "NEXT" at bounding box center [443, 245] width 20 height 7
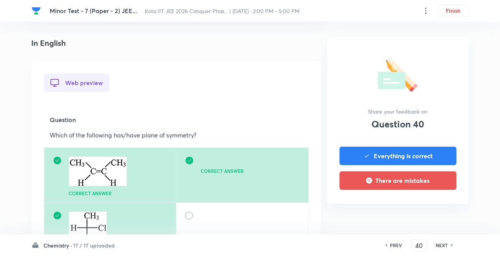
scroll to position [187, 0]
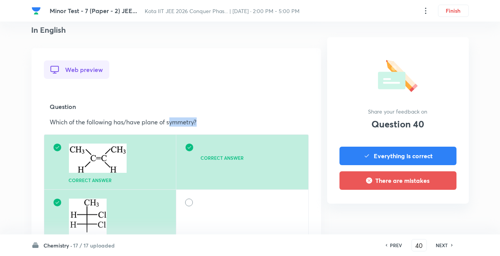
drag, startPoint x: 189, startPoint y: 119, endPoint x: 216, endPoint y: 119, distance: 27.0
click at [216, 119] on p "Which of the following has/have plane of symmetry?" at bounding box center [176, 121] width 253 height 9
drag, startPoint x: 106, startPoint y: 102, endPoint x: 103, endPoint y: 106, distance: 4.9
click at [104, 105] on h5 "Question" at bounding box center [176, 106] width 253 height 9
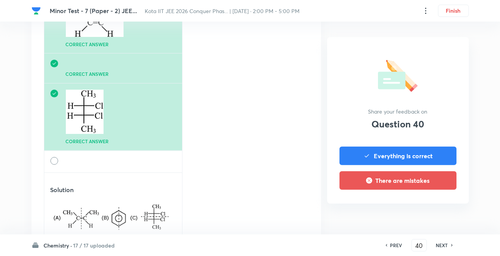
scroll to position [653, 0]
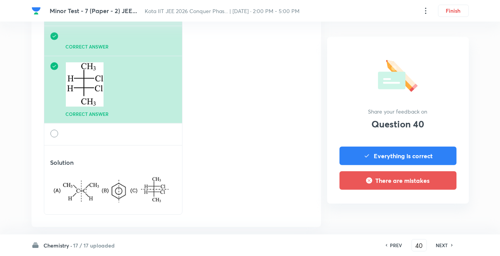
click at [439, 250] on div "PREV 40 ​ NEXT" at bounding box center [419, 245] width 99 height 12
click at [438, 243] on h6 "NEXT" at bounding box center [442, 245] width 12 height 7
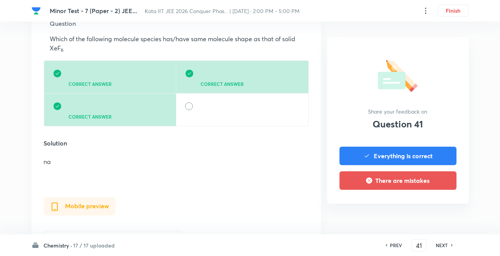
scroll to position [374, 0]
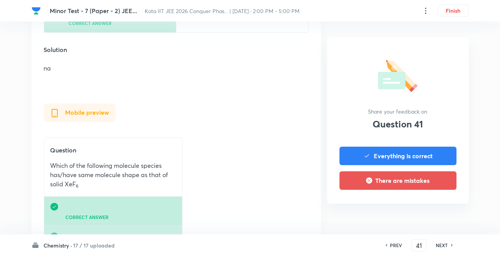
click at [451, 246] on icon at bounding box center [452, 245] width 2 height 2
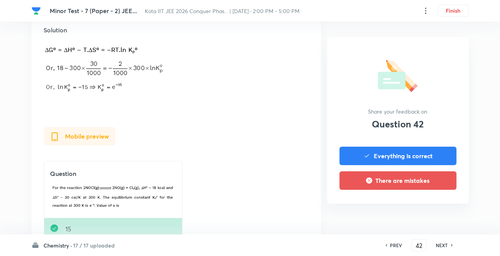
click at [445, 242] on h6 "NEXT" at bounding box center [442, 245] width 12 height 7
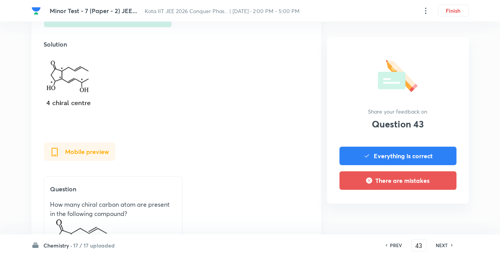
click at [444, 245] on h6 "NEXT" at bounding box center [442, 245] width 12 height 7
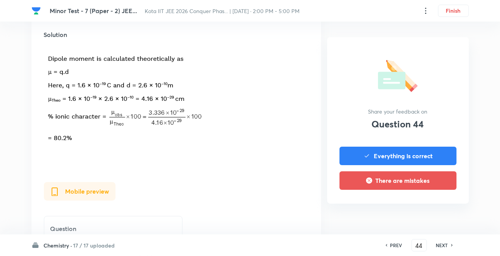
click at [434, 242] on div "NEXT" at bounding box center [443, 245] width 20 height 7
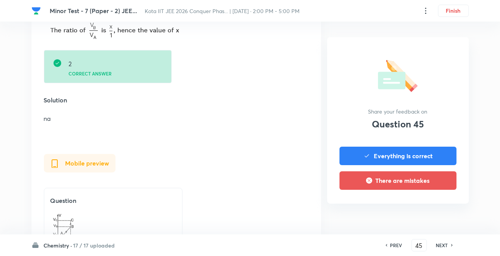
click at [442, 243] on h6 "NEXT" at bounding box center [442, 245] width 12 height 7
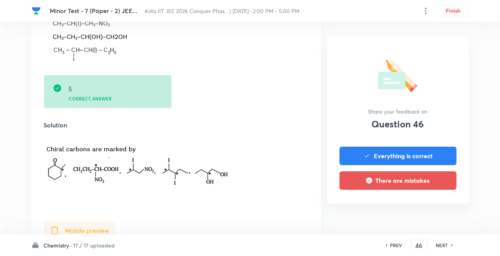
click at [445, 246] on h6 "NEXT" at bounding box center [442, 245] width 12 height 7
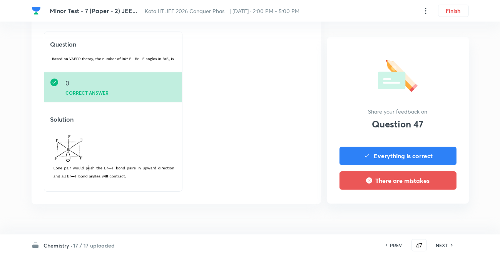
scroll to position [532, 0]
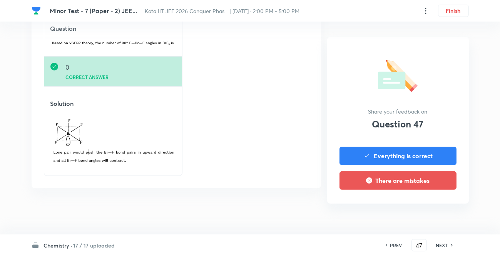
drag, startPoint x: 440, startPoint y: 246, endPoint x: 437, endPoint y: 243, distance: 4.6
click at [441, 246] on h6 "NEXT" at bounding box center [442, 245] width 12 height 7
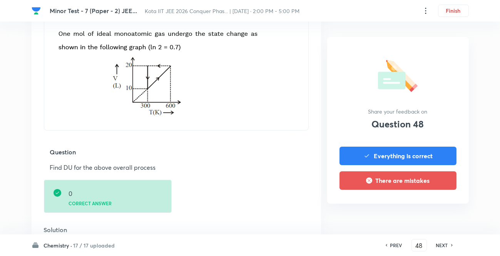
scroll to position [374, 0]
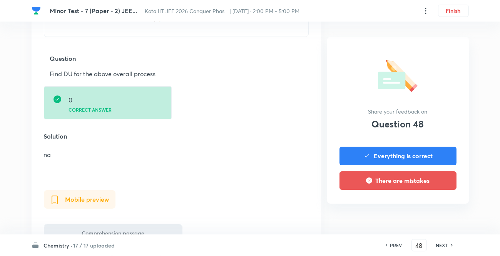
click at [449, 245] on div "NEXT" at bounding box center [443, 245] width 20 height 7
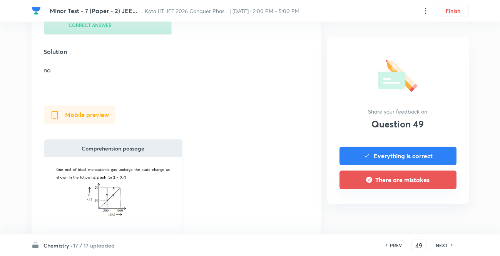
scroll to position [466, 0]
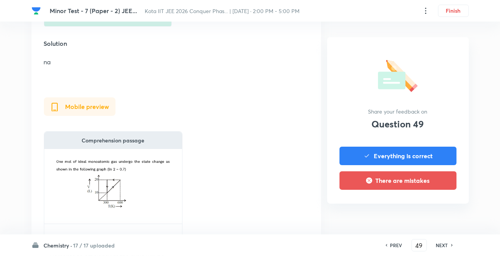
click at [443, 242] on h6 "NEXT" at bounding box center [442, 245] width 12 height 7
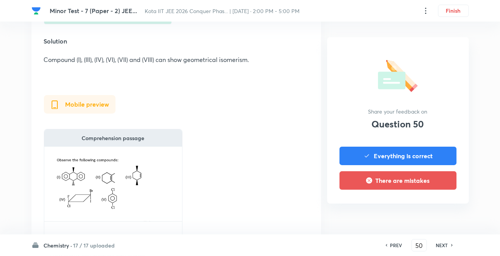
scroll to position [560, 0]
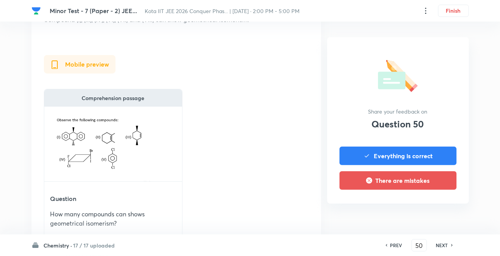
click at [436, 241] on div "PREV 50 ​ NEXT" at bounding box center [419, 245] width 99 height 12
click at [437, 242] on h6 "NEXT" at bounding box center [442, 245] width 12 height 7
type input "51"
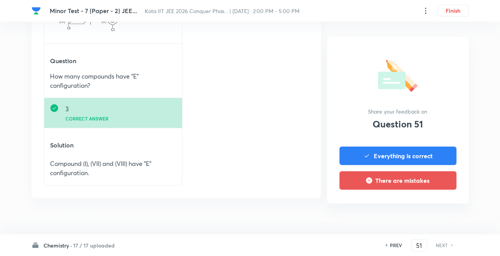
scroll to position [712, 0]
